Goal: Check status: Check status

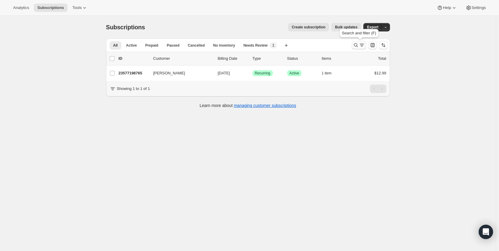
click at [356, 44] on icon "Search and filter results" at bounding box center [356, 45] width 6 height 6
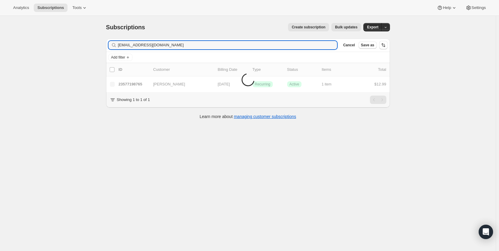
type input "[EMAIL_ADDRESS][DOMAIN_NAME]"
click at [141, 45] on input "[EMAIL_ADDRESS][DOMAIN_NAME]" at bounding box center [222, 45] width 208 height 8
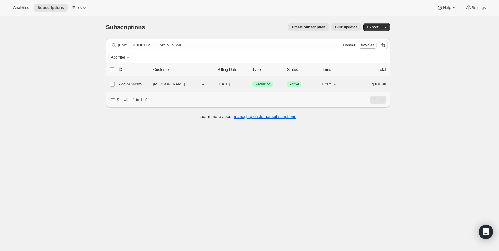
click at [128, 85] on p "27715633325" at bounding box center [134, 84] width 30 height 6
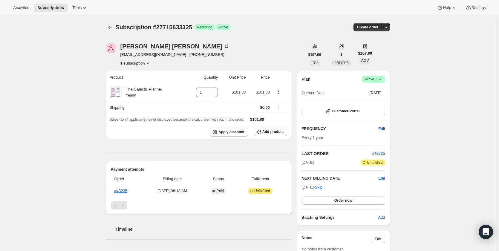
click at [149, 63] on icon "Product actions" at bounding box center [148, 62] width 2 height 1
click at [92, 64] on div "Subscription #27715633325. This page is ready Subscription #27715633325 Success…" at bounding box center [247, 215] width 495 height 398
